Goal: Transaction & Acquisition: Purchase product/service

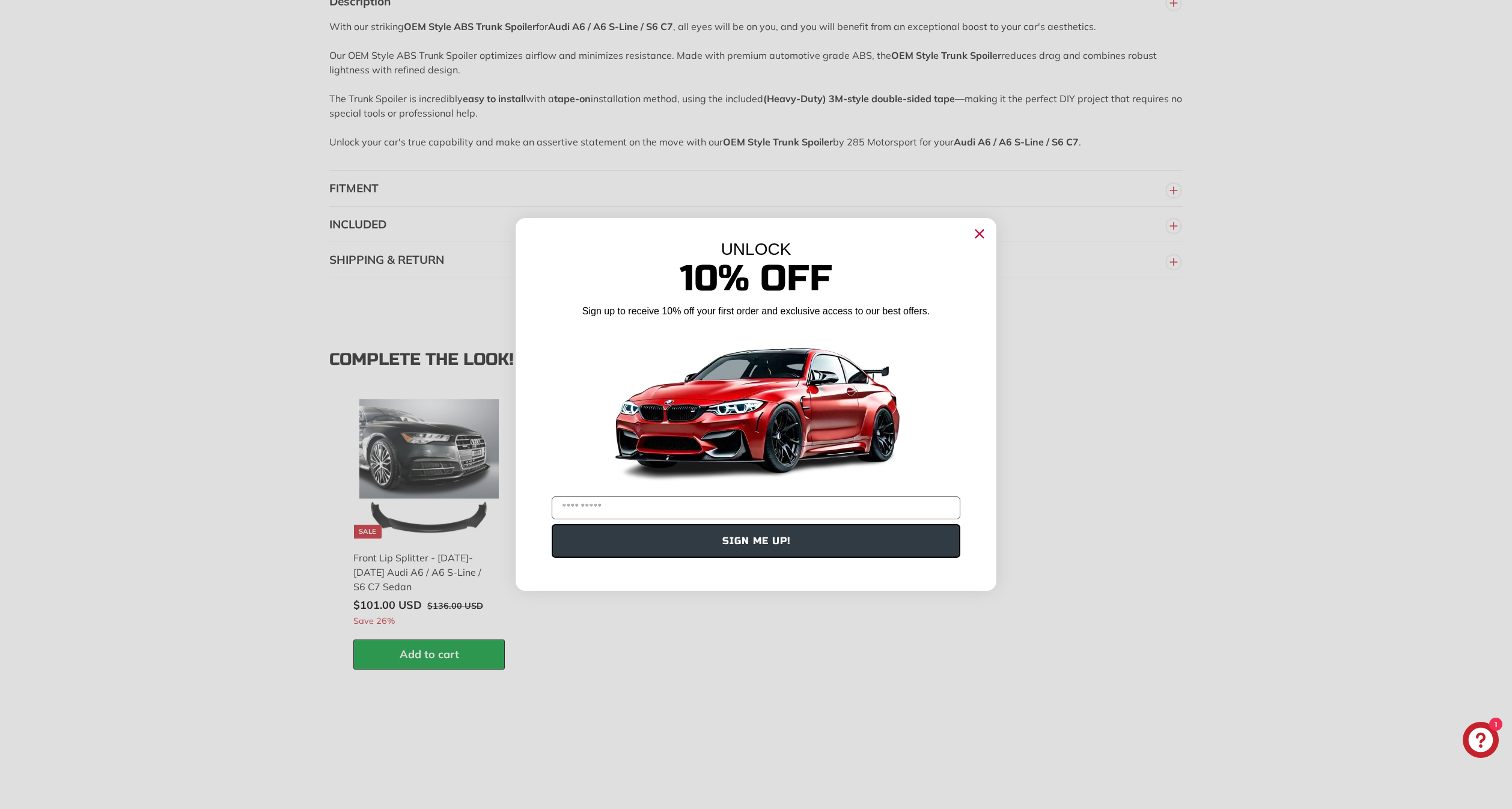
scroll to position [1618, 0]
